Goal: Task Accomplishment & Management: Use online tool/utility

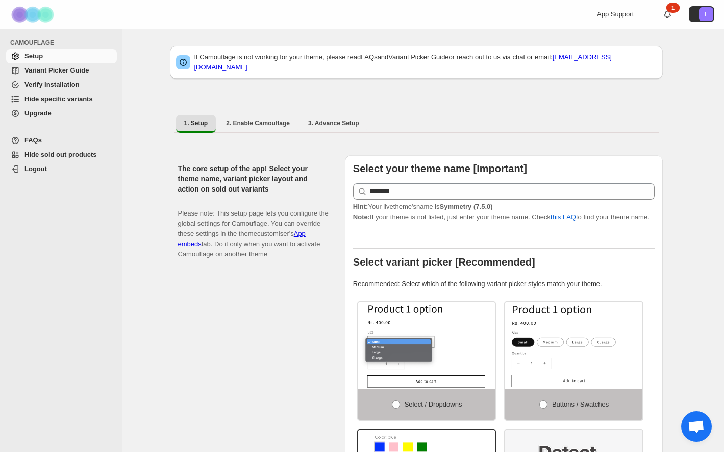
click at [67, 70] on span "Variant Picker Guide" at bounding box center [57, 70] width 64 height 8
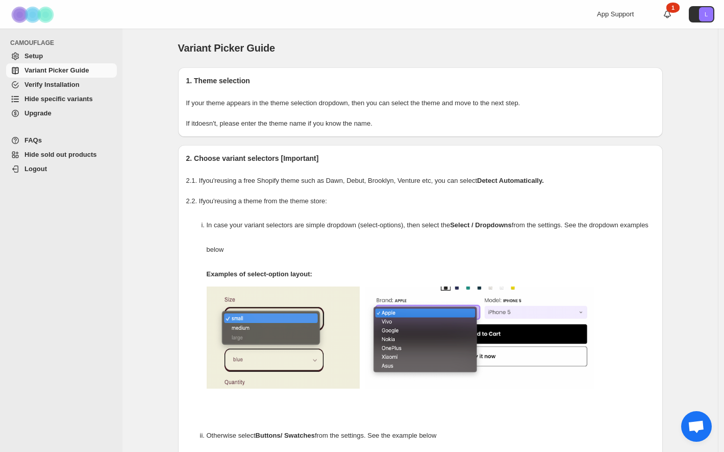
click at [68, 100] on span "Hide specific variants" at bounding box center [59, 99] width 68 height 8
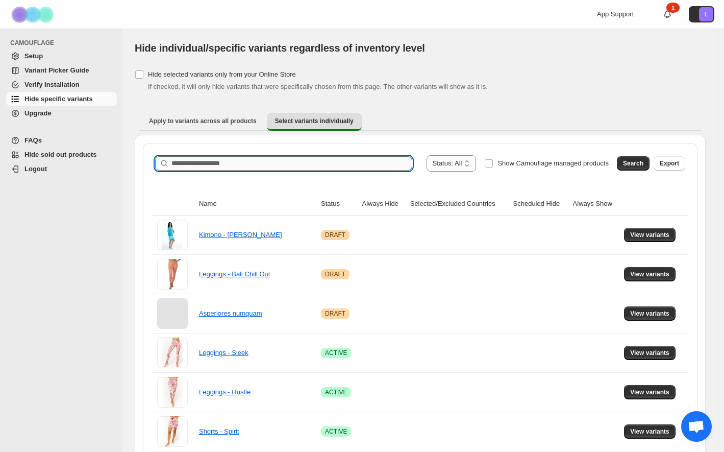
click at [232, 159] on input "Search product name" at bounding box center [292, 163] width 241 height 14
type input "**********"
click at [620, 162] on div "Search Export" at bounding box center [649, 161] width 72 height 20
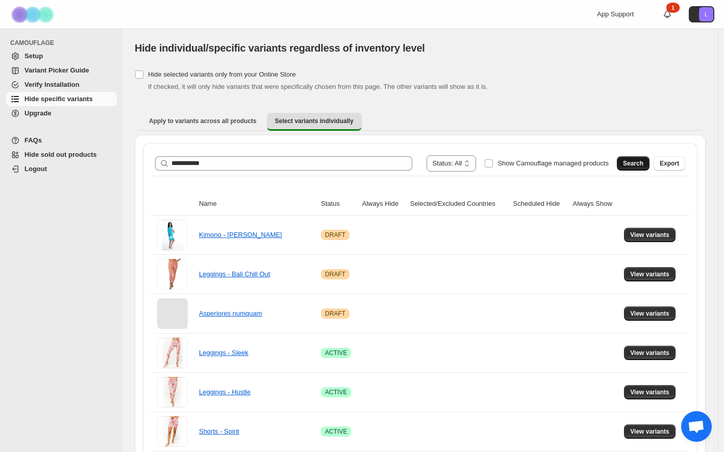
click at [637, 160] on span "Search" at bounding box center [633, 163] width 20 height 8
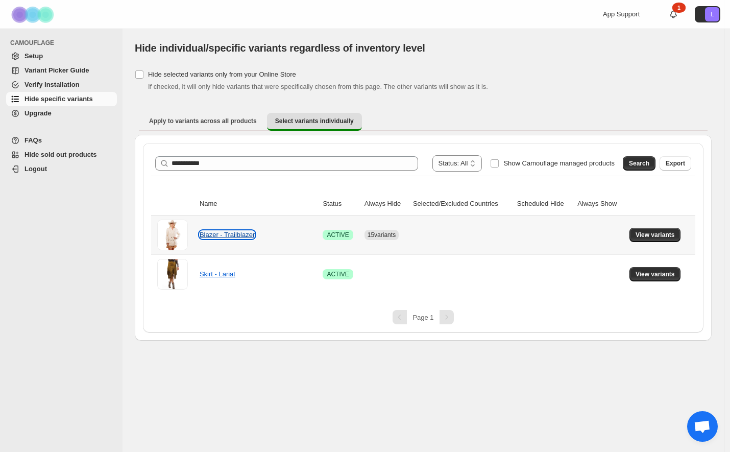
click at [218, 235] on link "Blazer - Trailblazer" at bounding box center [227, 235] width 55 height 8
click at [651, 235] on span "View variants" at bounding box center [654, 235] width 39 height 8
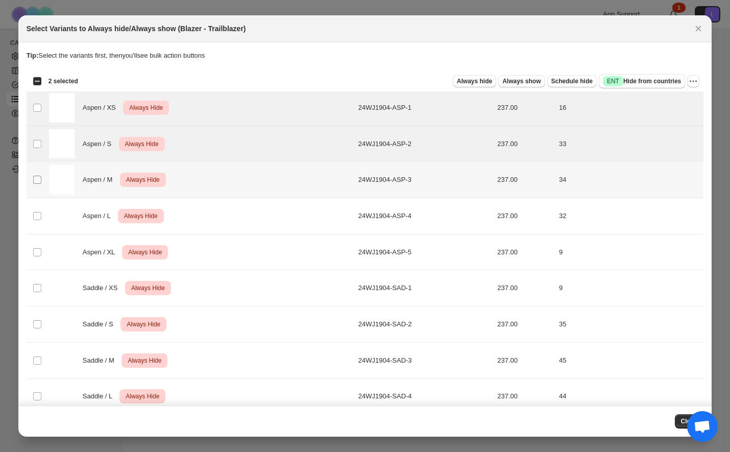
click at [33, 176] on span ":r6:" at bounding box center [37, 179] width 9 height 9
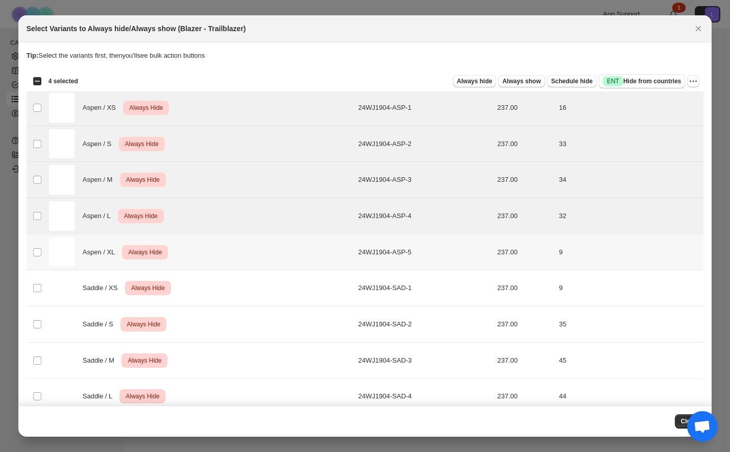
click at [58, 256] on img ":r6:" at bounding box center [62, 252] width 26 height 30
click at [61, 296] on img ":r6:" at bounding box center [62, 288] width 26 height 30
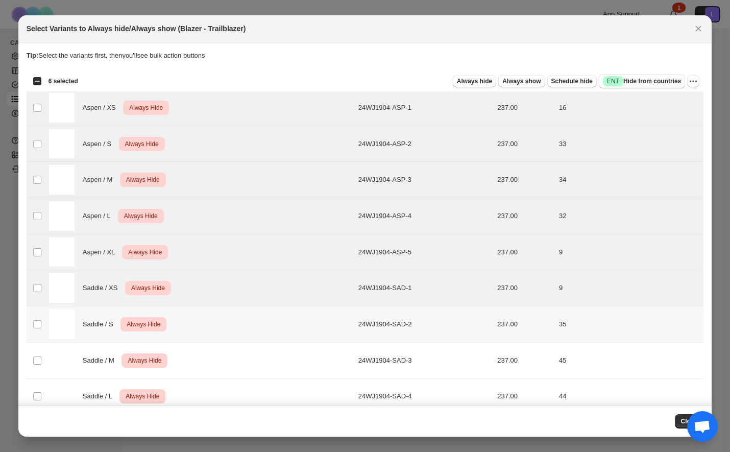
click at [57, 329] on img ":r6:" at bounding box center [62, 324] width 26 height 30
click at [56, 358] on img ":r6:" at bounding box center [62, 361] width 26 height 30
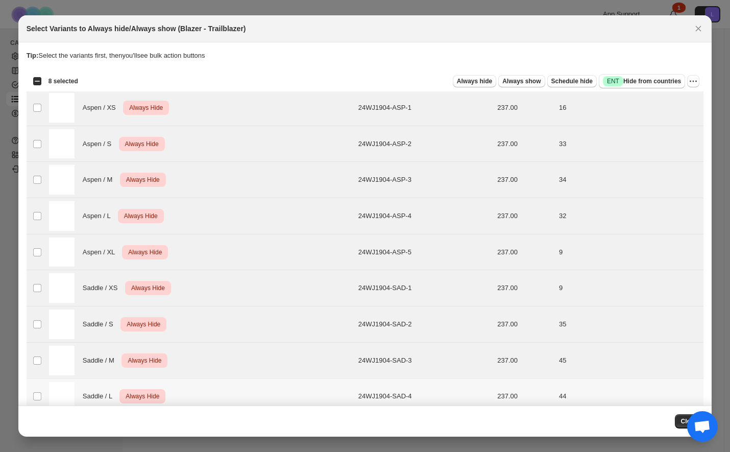
click at [62, 382] on img ":r6:" at bounding box center [62, 397] width 26 height 30
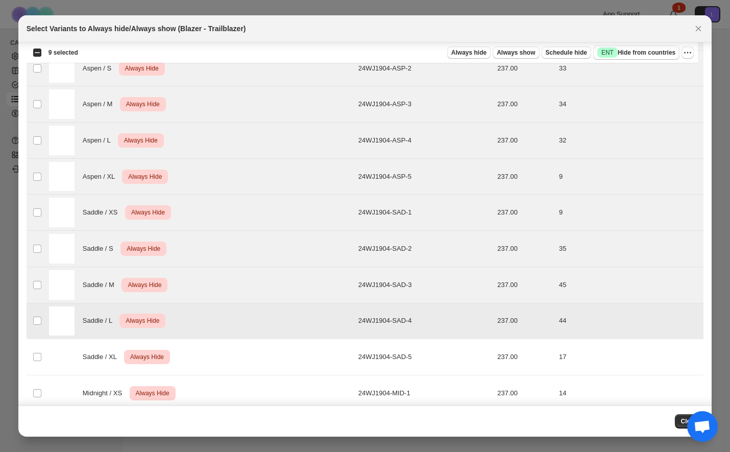
scroll to position [76, 0]
click at [65, 356] on img ":r6:" at bounding box center [62, 356] width 26 height 30
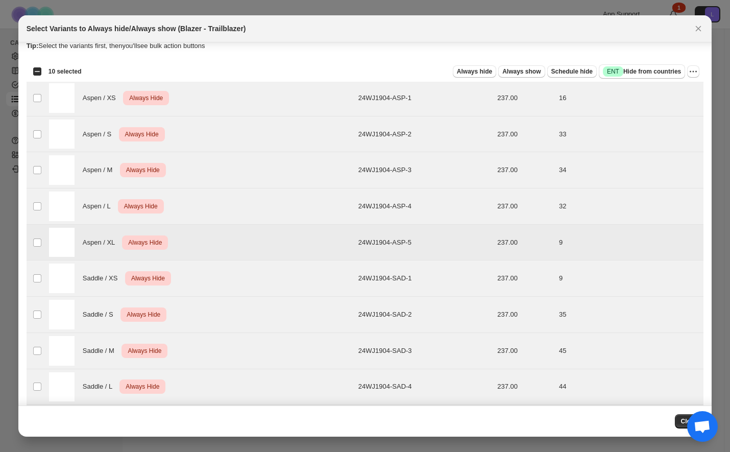
scroll to position [0, 0]
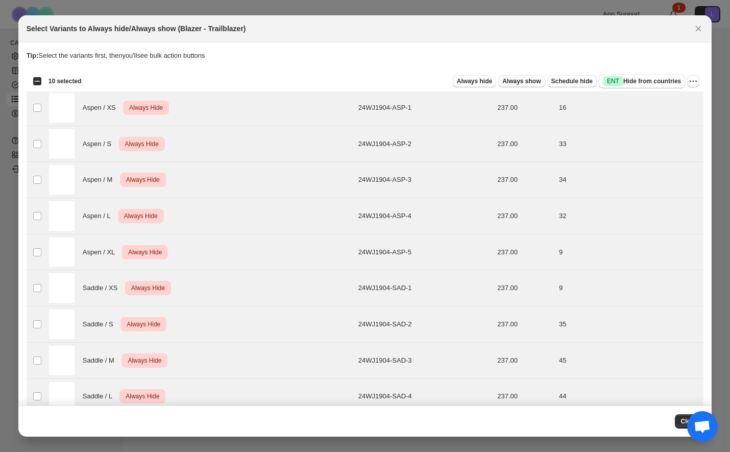
click at [522, 78] on span "Always show" at bounding box center [521, 81] width 38 height 8
